Goal: Browse casually: Explore the website without a specific task or goal

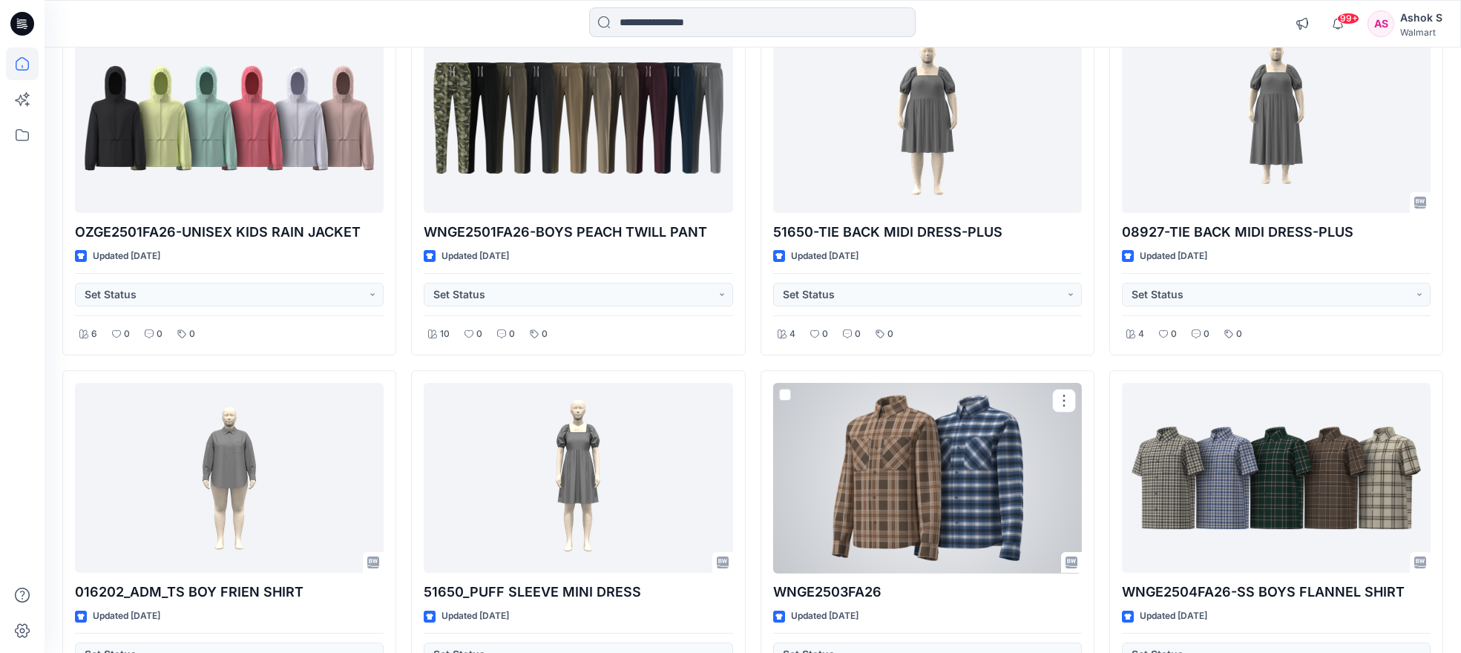
scroll to position [594, 0]
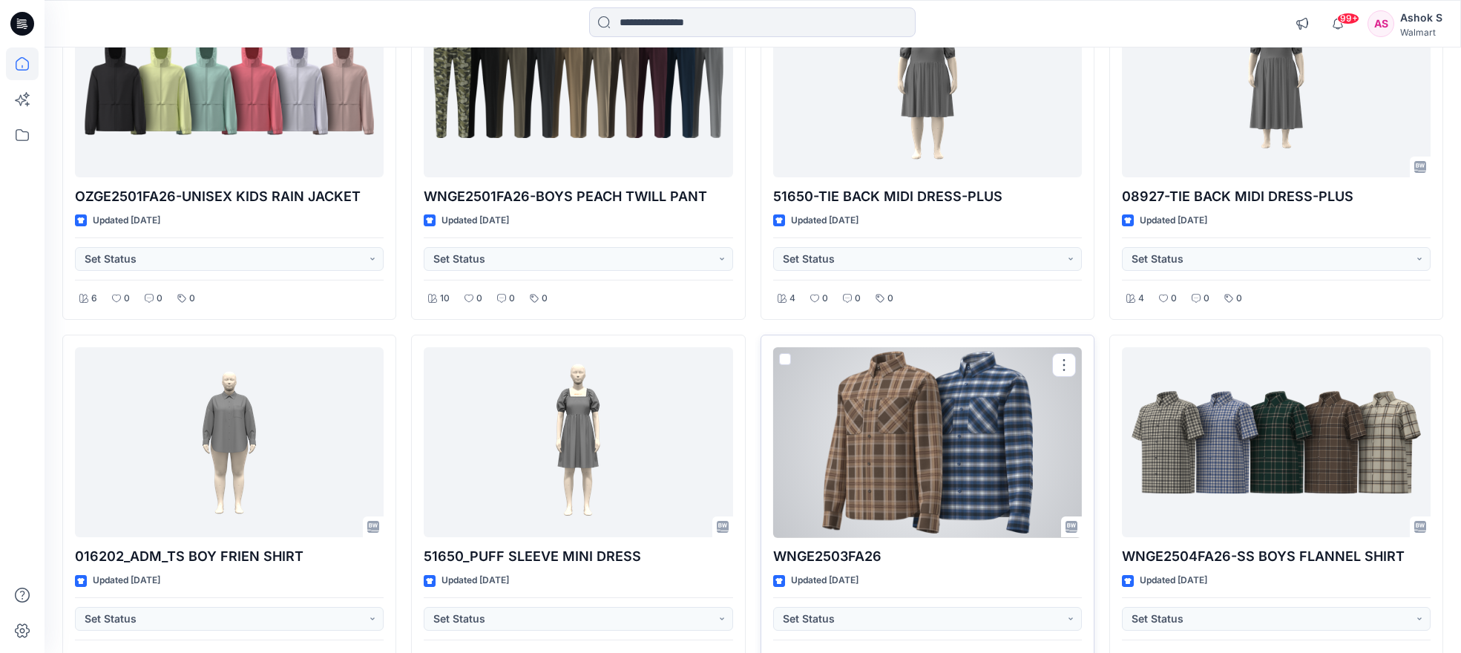
click at [900, 478] on div at bounding box center [927, 442] width 309 height 190
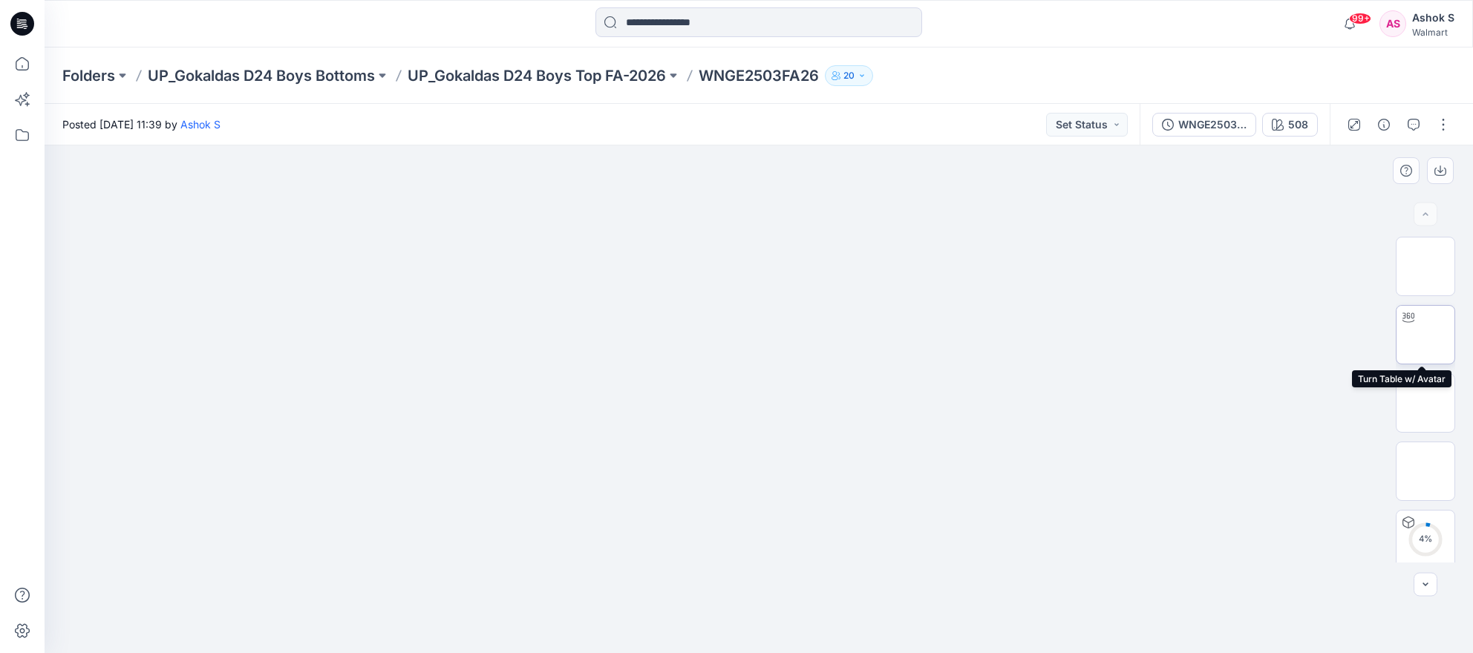
click at [1425, 335] on img at bounding box center [1425, 335] width 0 height 0
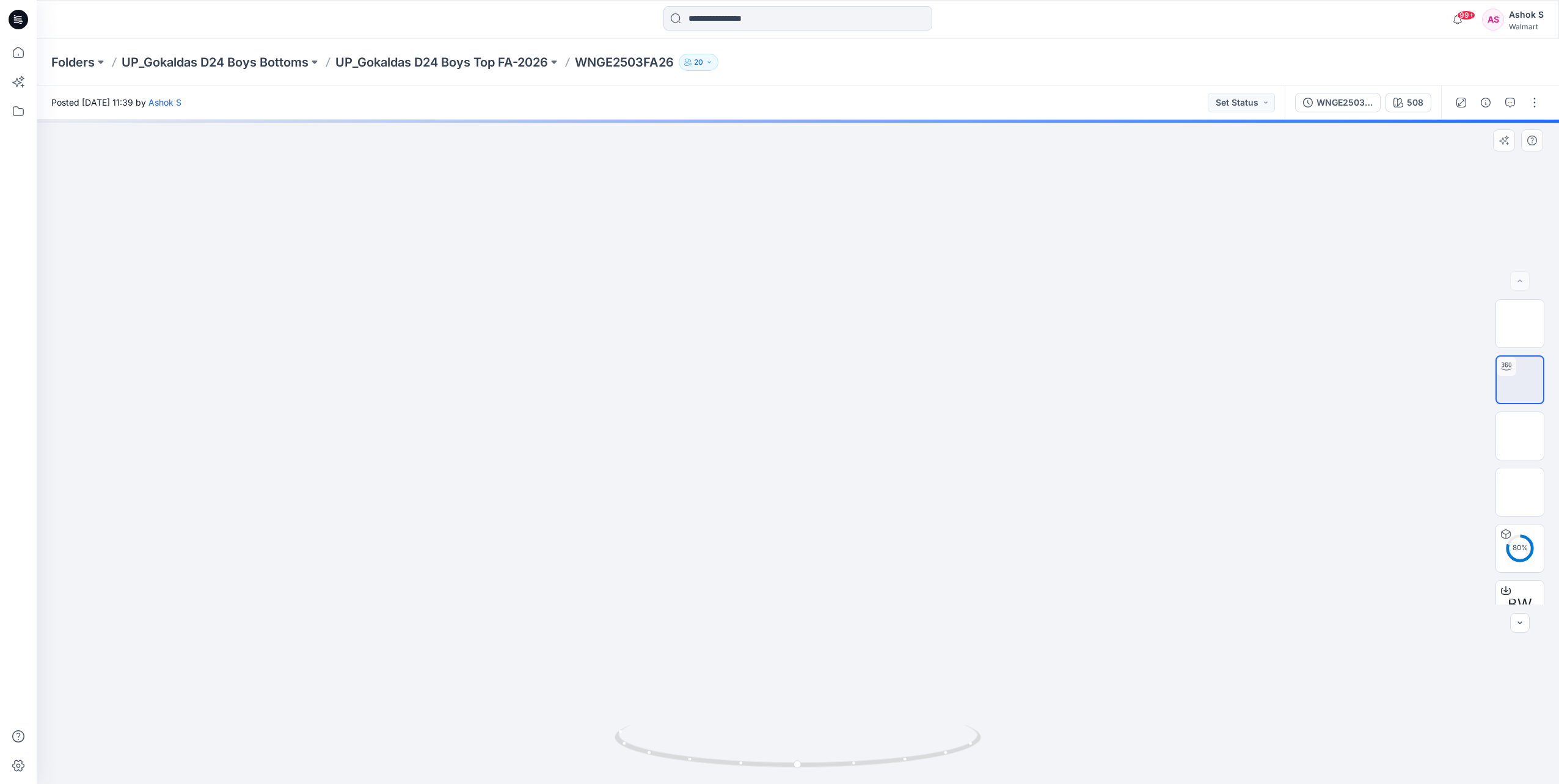
drag, startPoint x: 826, startPoint y: 297, endPoint x: 839, endPoint y: 439, distance: 142.6
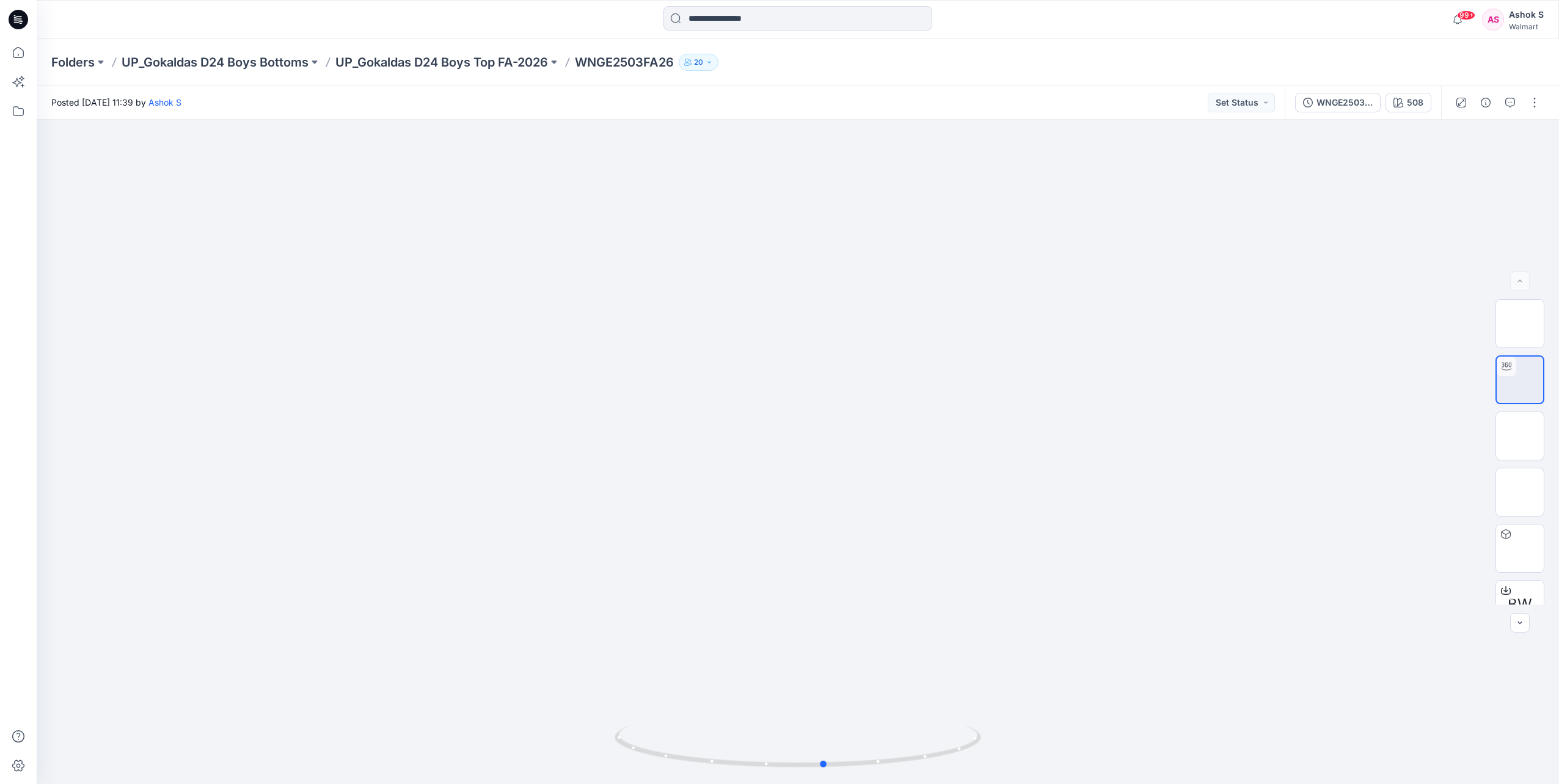
drag, startPoint x: 800, startPoint y: 766, endPoint x: 460, endPoint y: 815, distance: 343.5
click at [460, 536] on html "99+ Notifications Your style FAGE0545SM26_HR PATCH POCKET CROPPED WIDE LEG is r…" at bounding box center [780, 392] width 1559 height 784
click at [1212, 436] on img at bounding box center [1520, 436] width 0 height 0
click at [1212, 536] on img at bounding box center [1520, 549] width 0 height 0
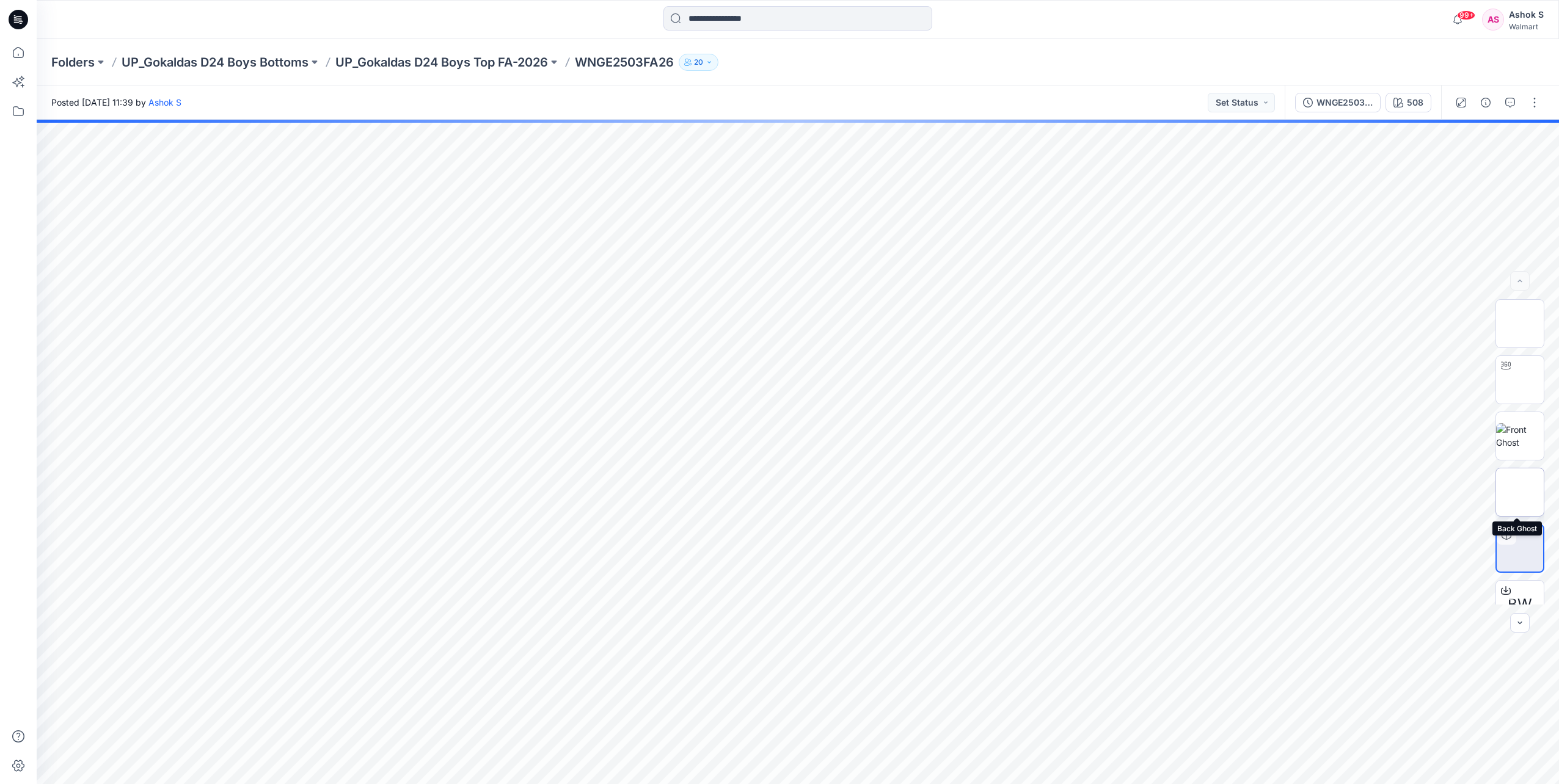
click at [1212, 492] on img at bounding box center [1520, 492] width 0 height 0
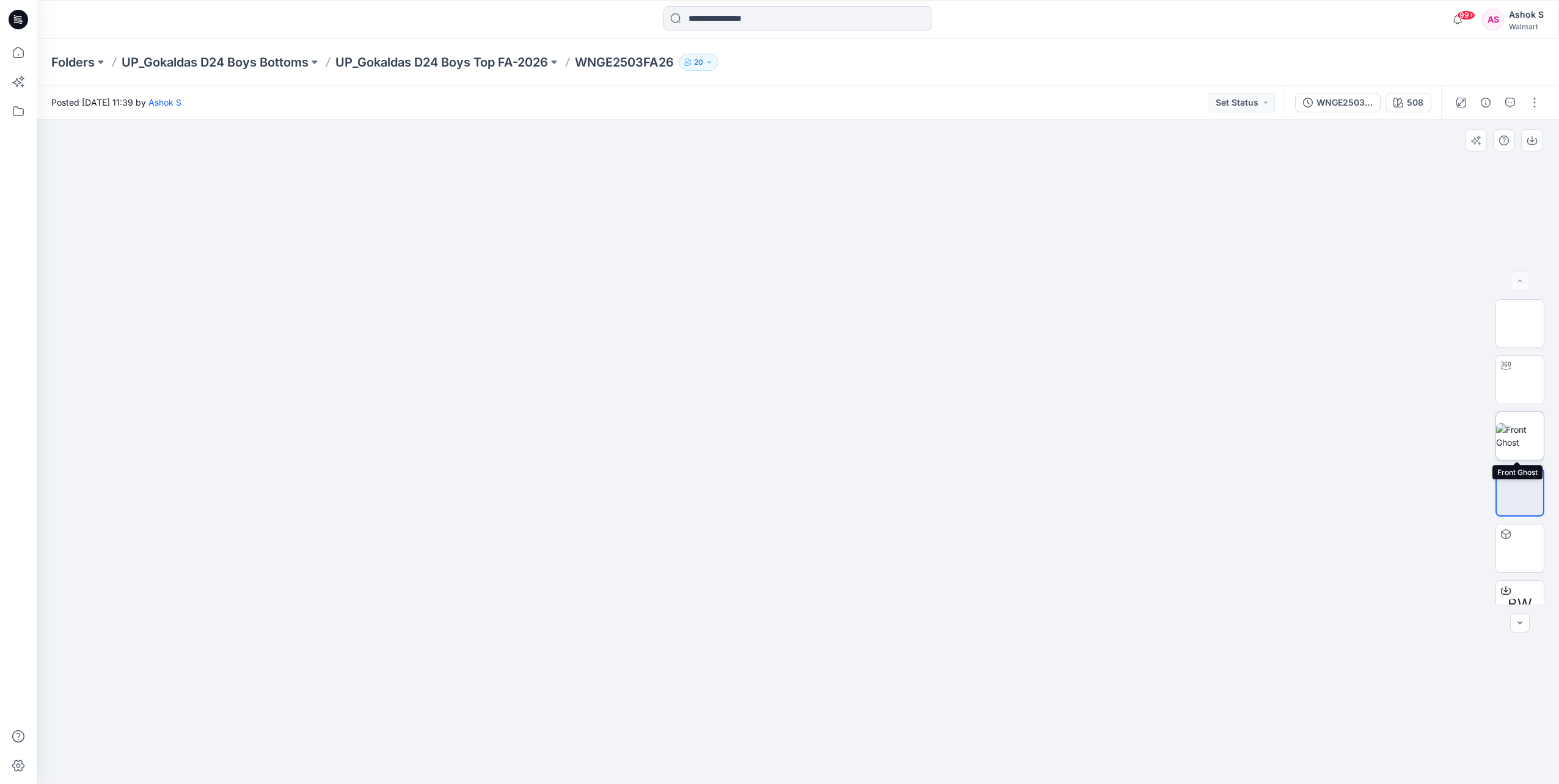
click at [1212, 431] on img at bounding box center [1520, 435] width 48 height 26
click at [1212, 499] on img at bounding box center [1520, 492] width 48 height 26
click at [1212, 330] on img at bounding box center [1520, 323] width 48 height 39
drag, startPoint x: 866, startPoint y: 433, endPoint x: 889, endPoint y: 462, distance: 37.0
click at [889, 263] on img at bounding box center [798, 263] width 253 height 0
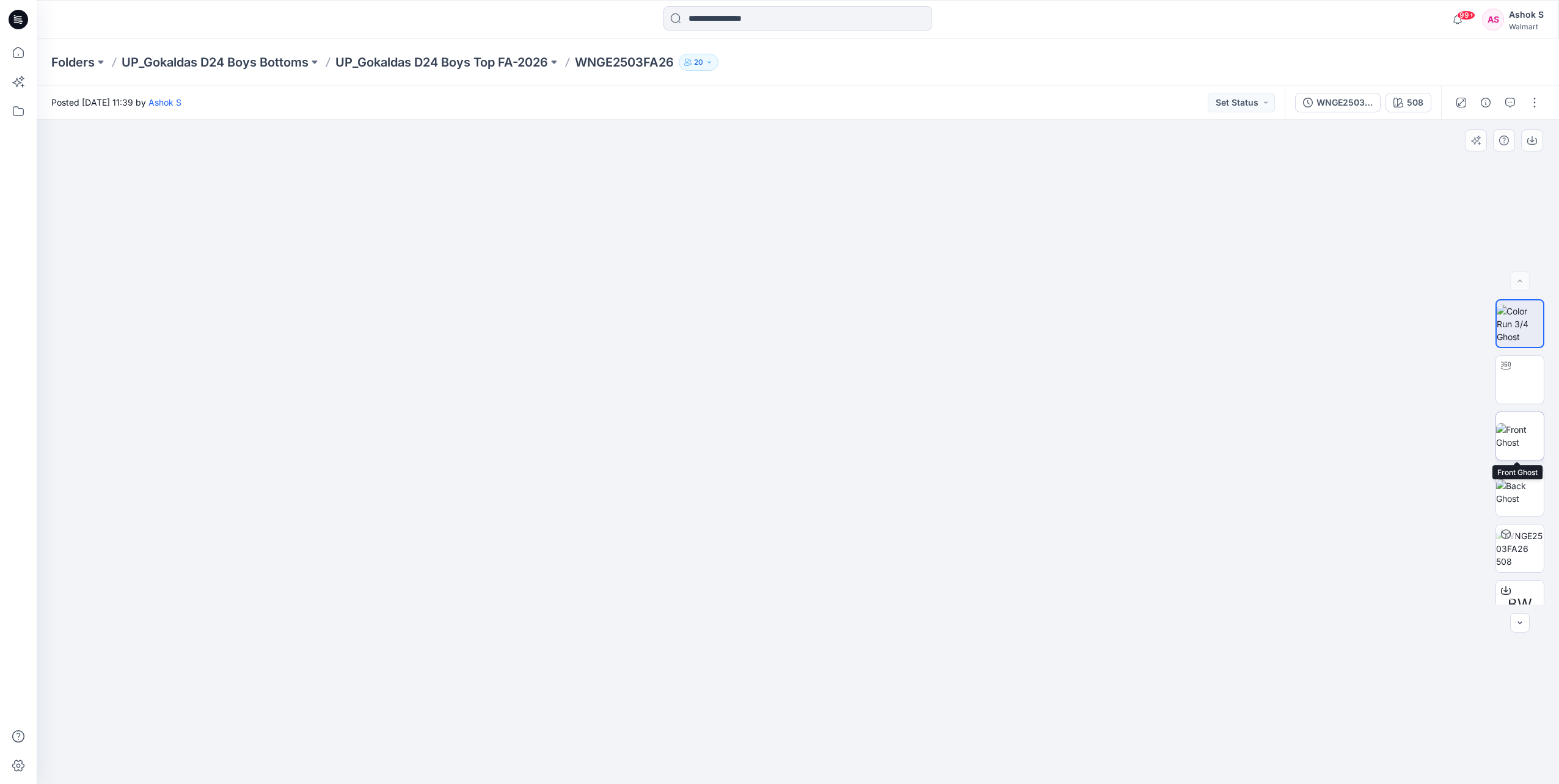
click at [1212, 443] on img at bounding box center [1520, 435] width 48 height 26
click at [1212, 380] on img at bounding box center [1520, 380] width 0 height 0
drag, startPoint x: 802, startPoint y: 766, endPoint x: 490, endPoint y: 690, distance: 321.1
click at [490, 536] on div at bounding box center [798, 452] width 1523 height 665
